Goal: Information Seeking & Learning: Learn about a topic

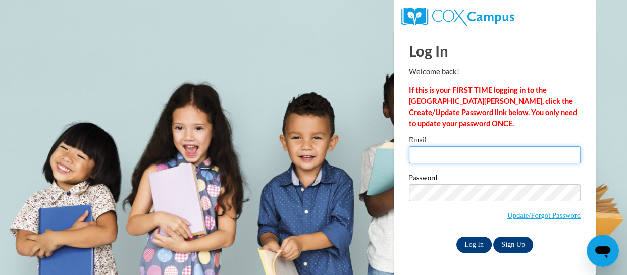
type input "hannah.thatcher@ccsd.us"
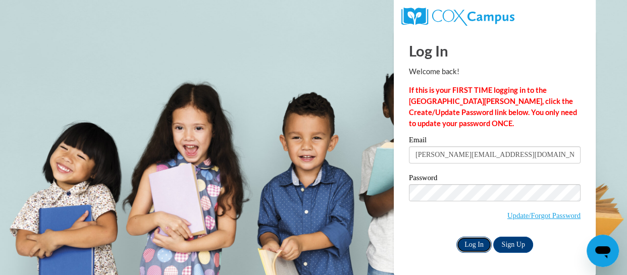
click at [475, 241] on input "Log In" at bounding box center [473, 245] width 35 height 16
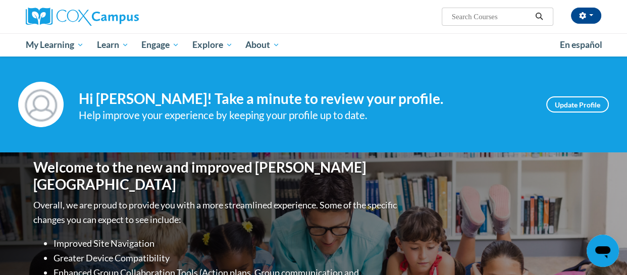
click at [484, 19] on input "Search..." at bounding box center [491, 17] width 81 height 12
type input "possibilities of playdough"
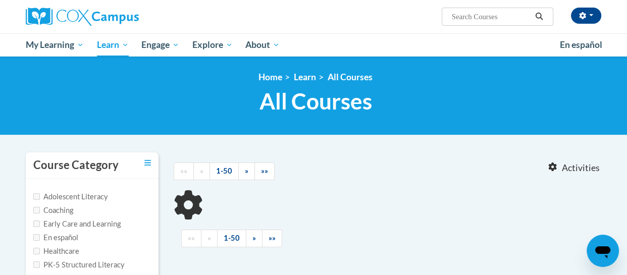
type input "possibilities of playdough"
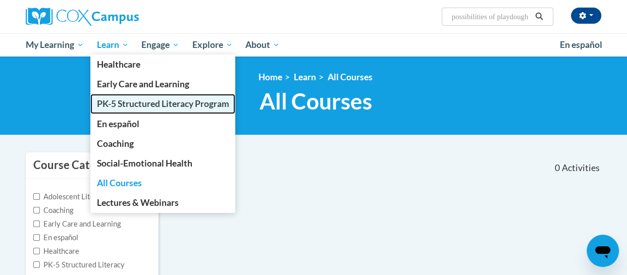
click at [127, 102] on span "PK-5 Structured Literacy Program" at bounding box center [163, 103] width 132 height 11
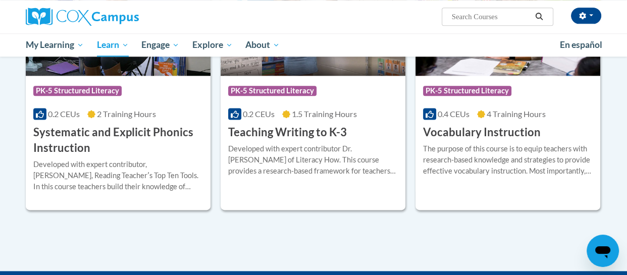
scroll to position [1075, 0]
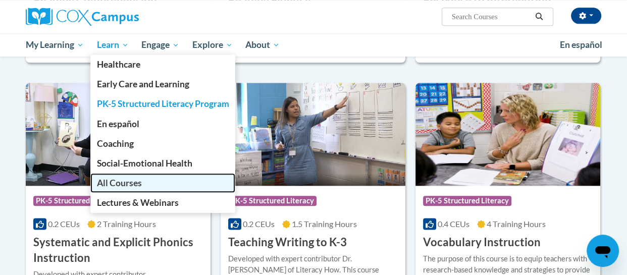
click at [136, 183] on span "All Courses" at bounding box center [119, 183] width 45 height 11
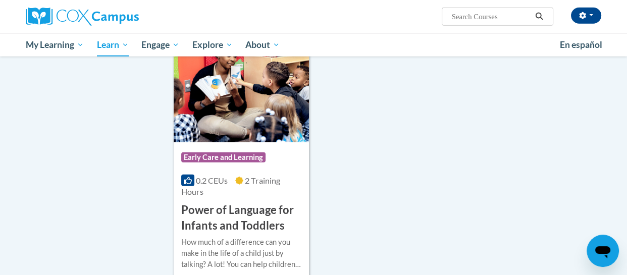
scroll to position [2503, 0]
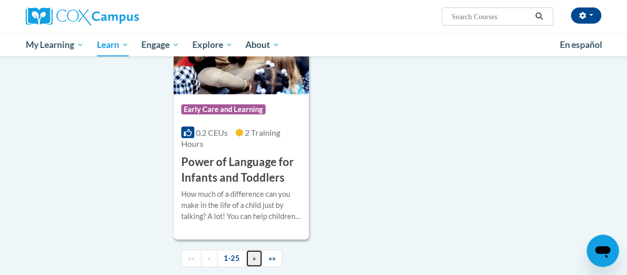
click at [253, 254] on span "»" at bounding box center [254, 258] width 4 height 9
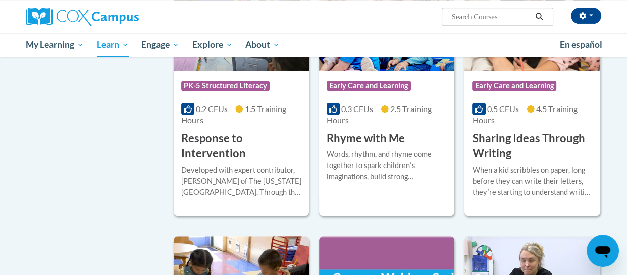
scroll to position [766, 0]
